Goal: Information Seeking & Learning: Learn about a topic

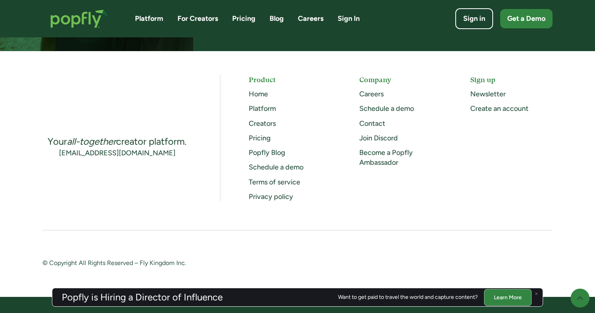
scroll to position [2079, 0]
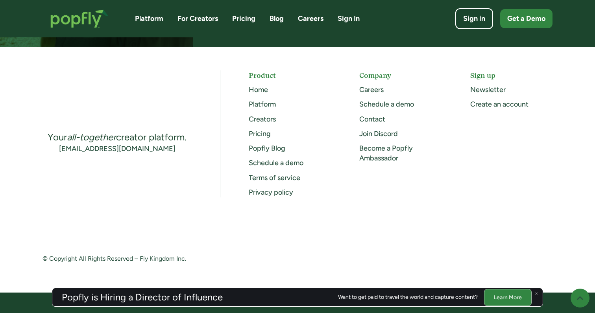
click at [378, 85] on link "Careers" at bounding box center [371, 89] width 24 height 9
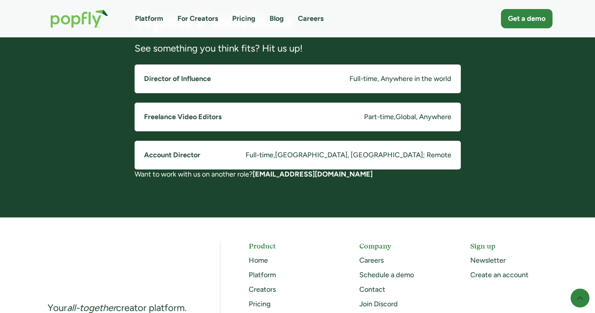
scroll to position [617, 0]
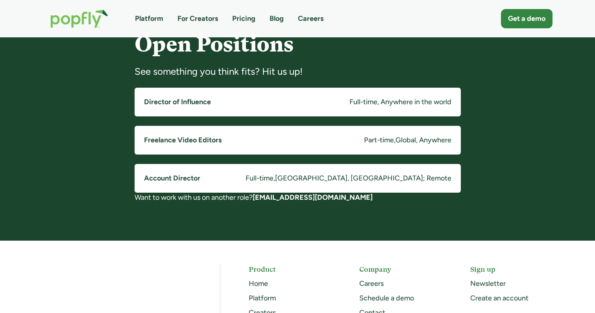
click at [340, 138] on link "Freelance Video Editors Part-time , Global, Anywhere" at bounding box center [298, 140] width 326 height 29
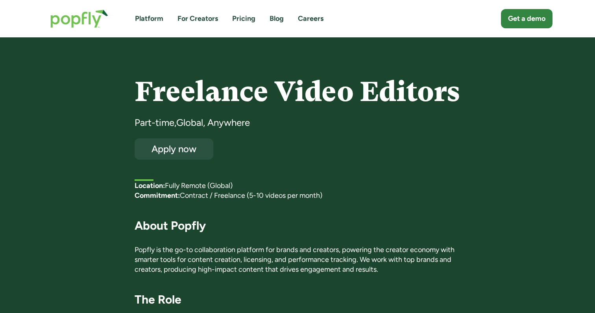
click at [211, 22] on link "For Creators" at bounding box center [197, 19] width 41 height 10
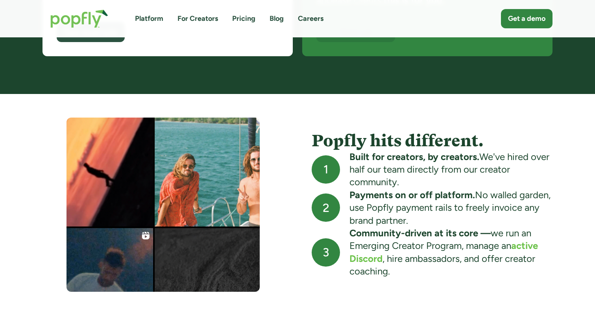
scroll to position [167, 0]
